Goal: Navigation & Orientation: Find specific page/section

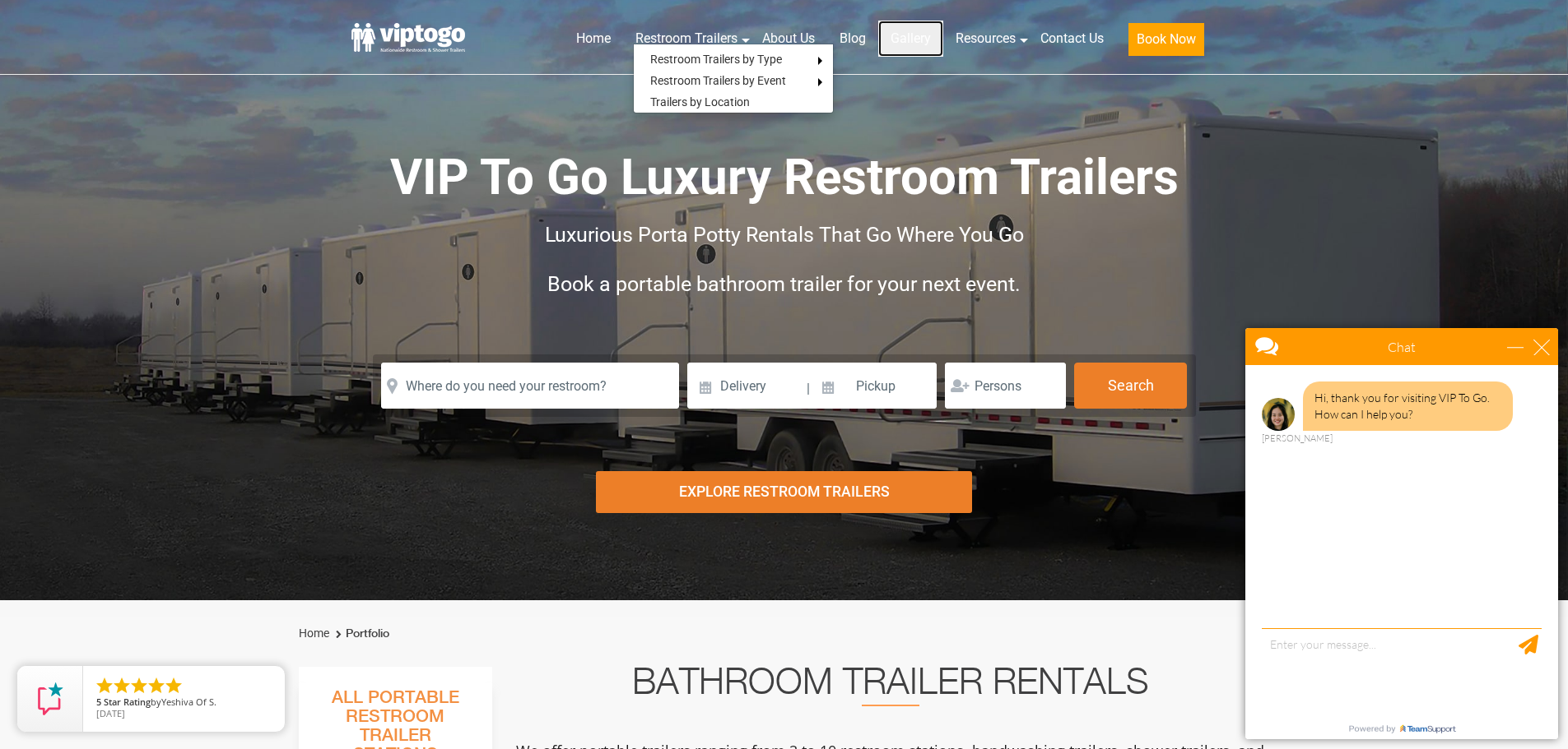
click at [910, 50] on link "Gallery" at bounding box center [911, 38] width 65 height 36
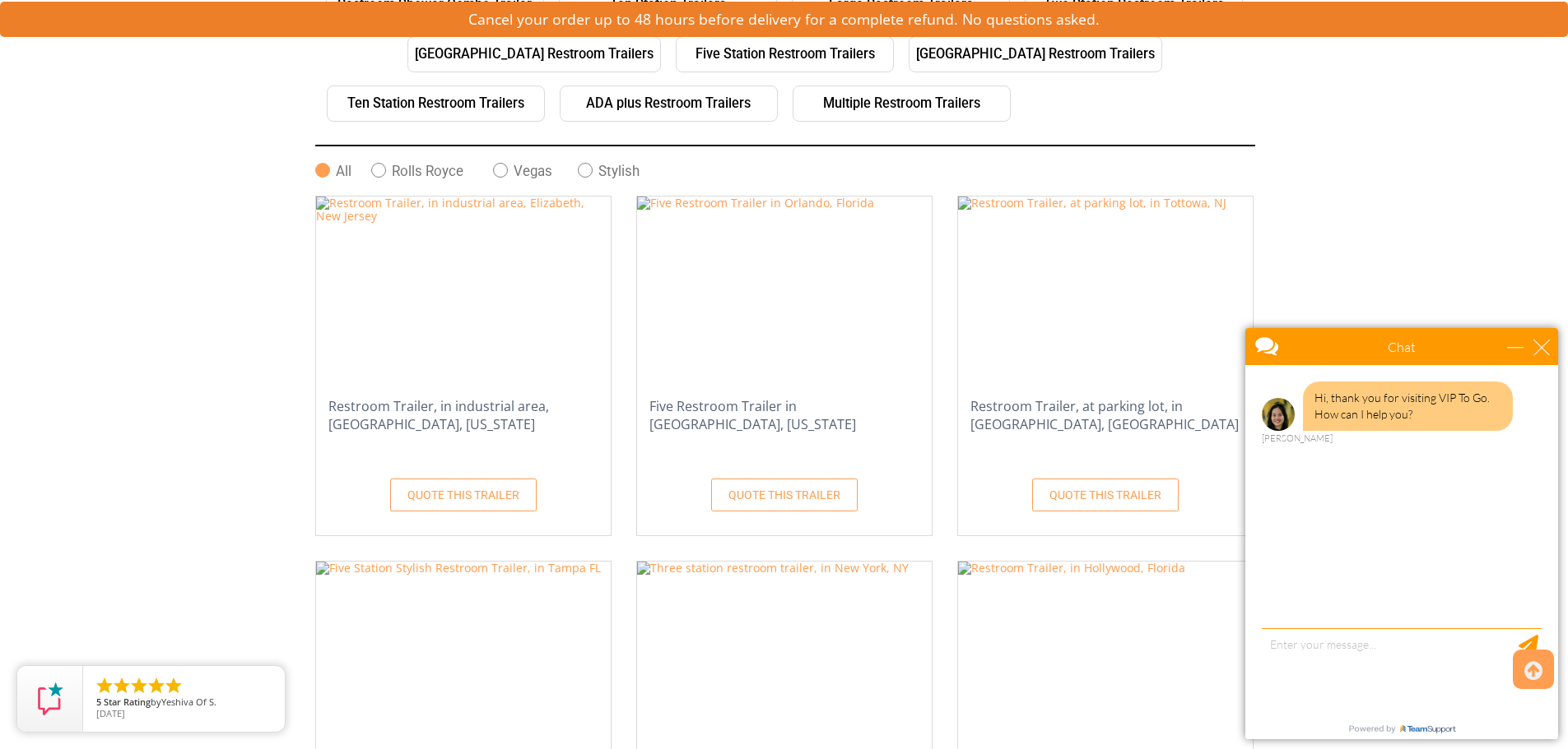
scroll to position [414, 0]
click at [1540, 347] on div "close" at bounding box center [1541, 347] width 17 height 17
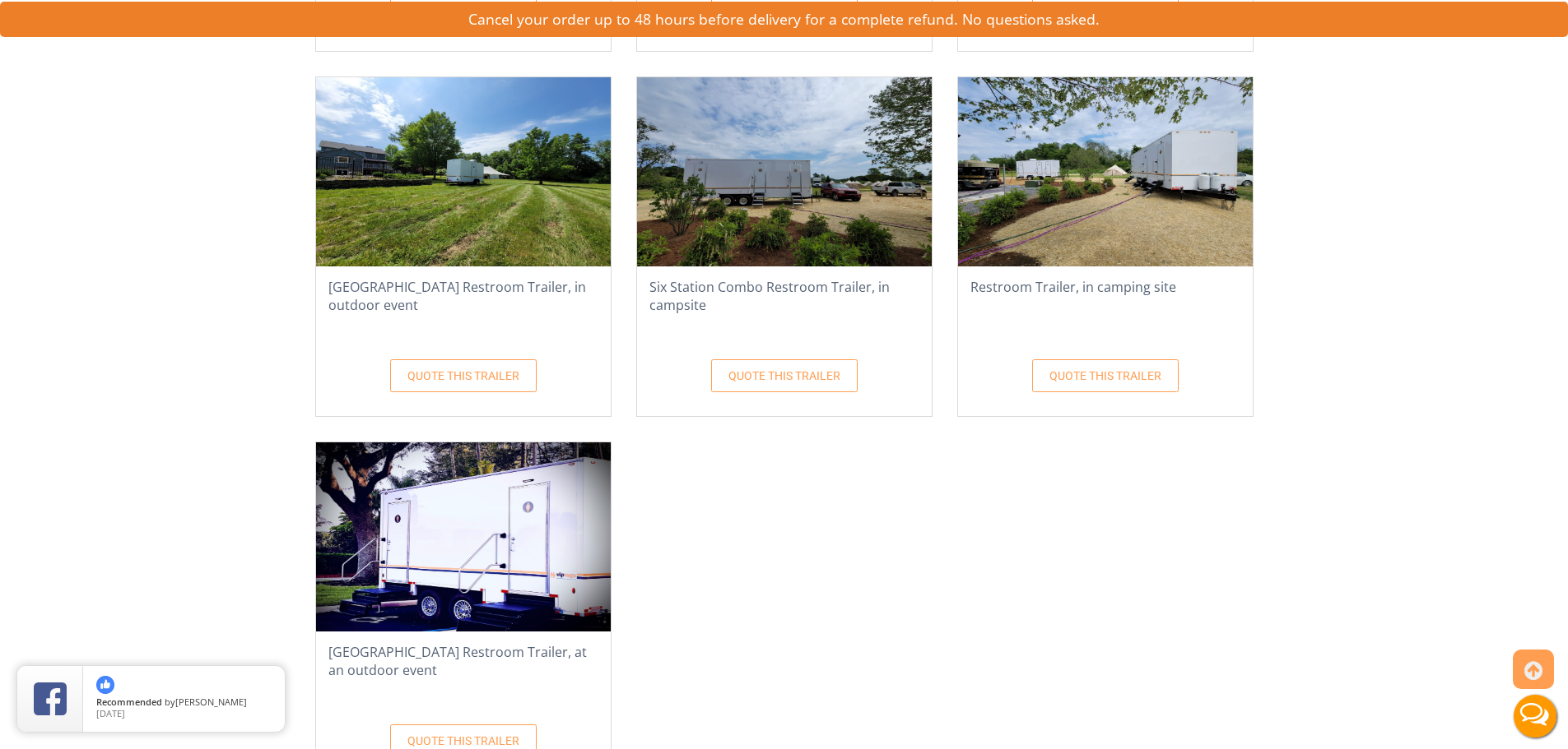
scroll to position [2744, 0]
